Goal: Unclear

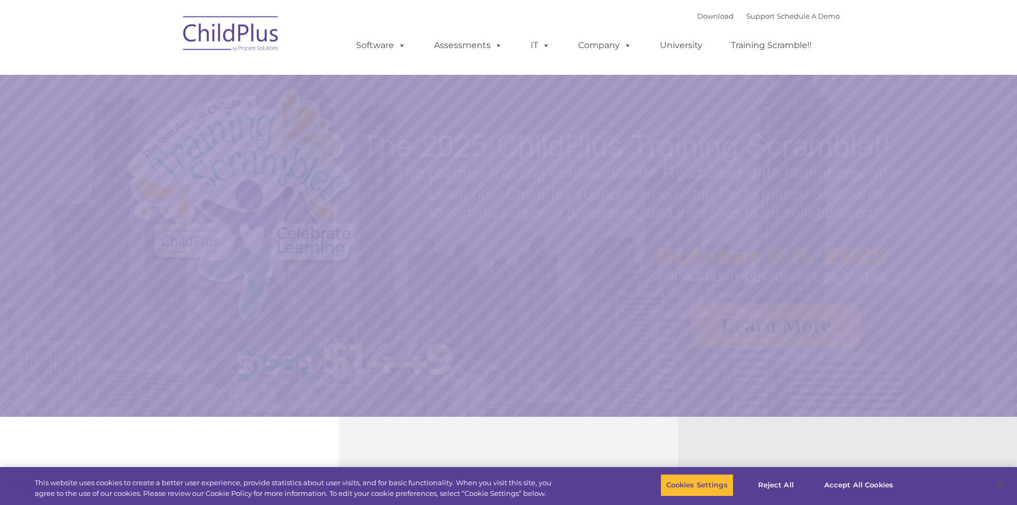
select select "MEDIUM"
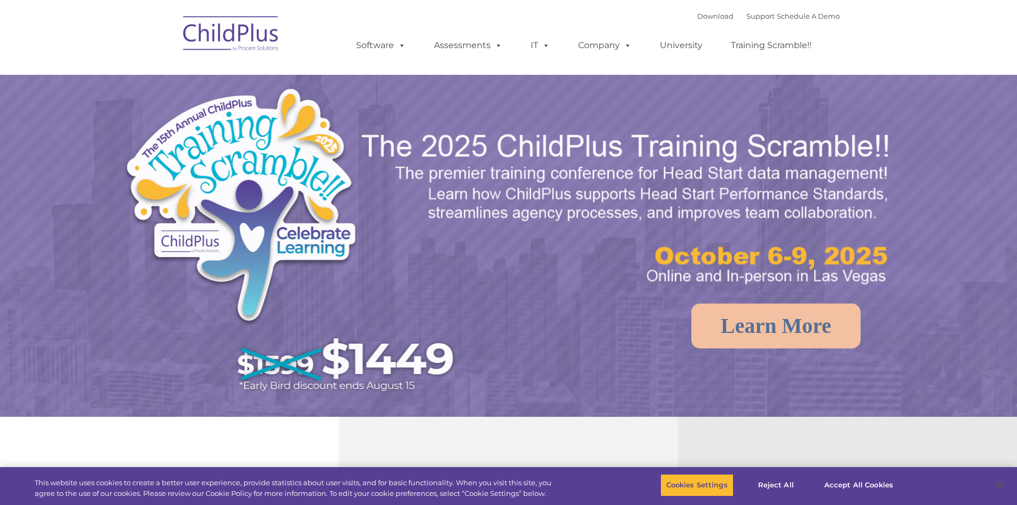
select select "MEDIUM"
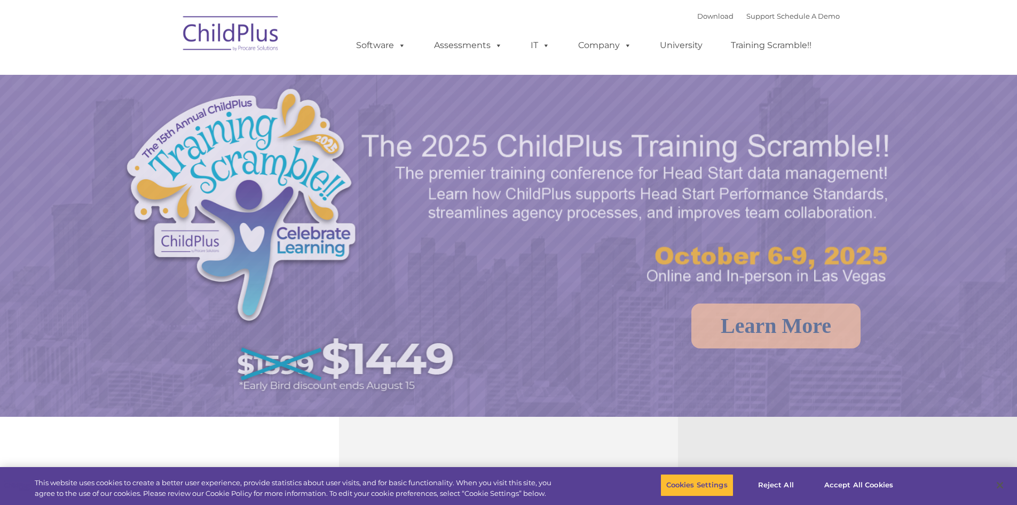
select select "MEDIUM"
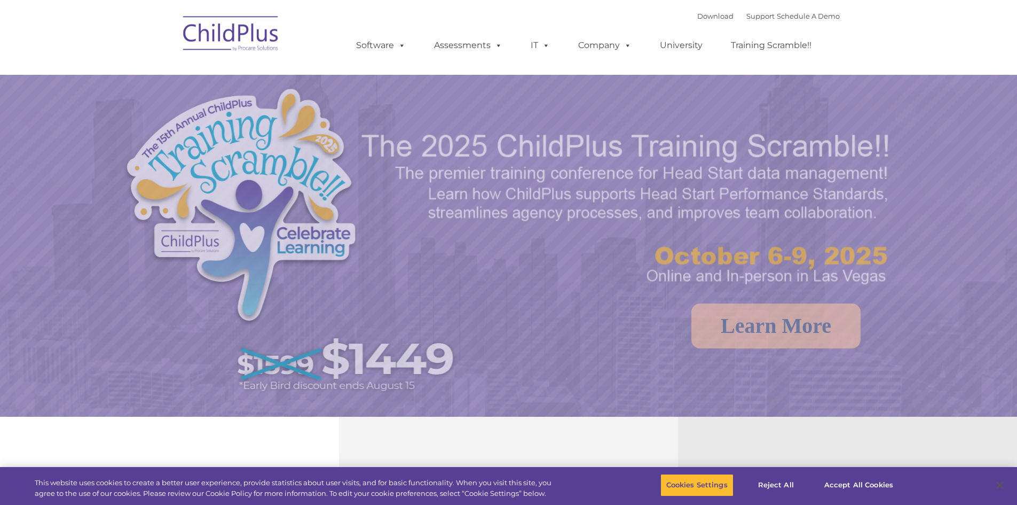
select select "MEDIUM"
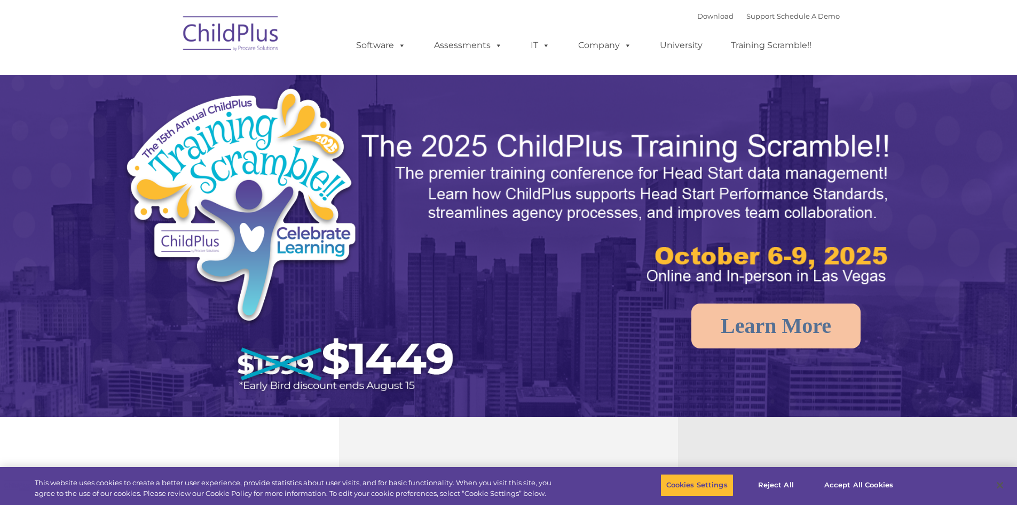
click at [433, 270] on img at bounding box center [628, 209] width 536 height 160
